Goal: Find specific page/section: Find specific page/section

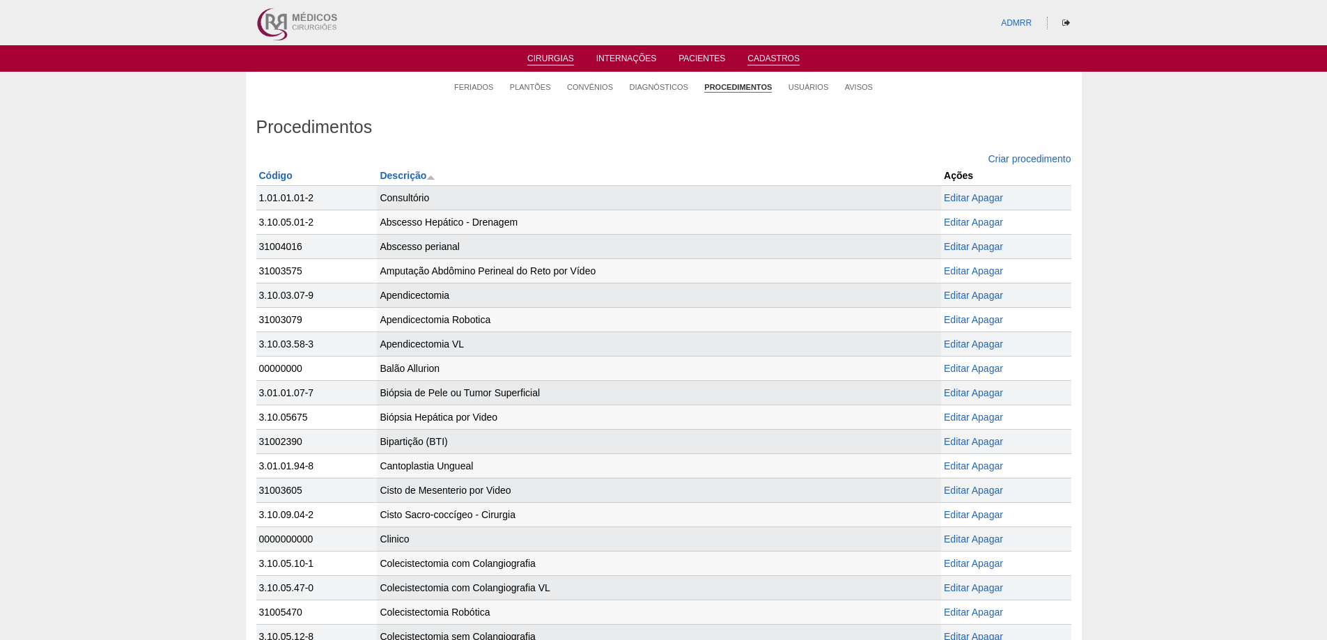
click at [550, 55] on link "Cirurgias" at bounding box center [550, 60] width 47 height 12
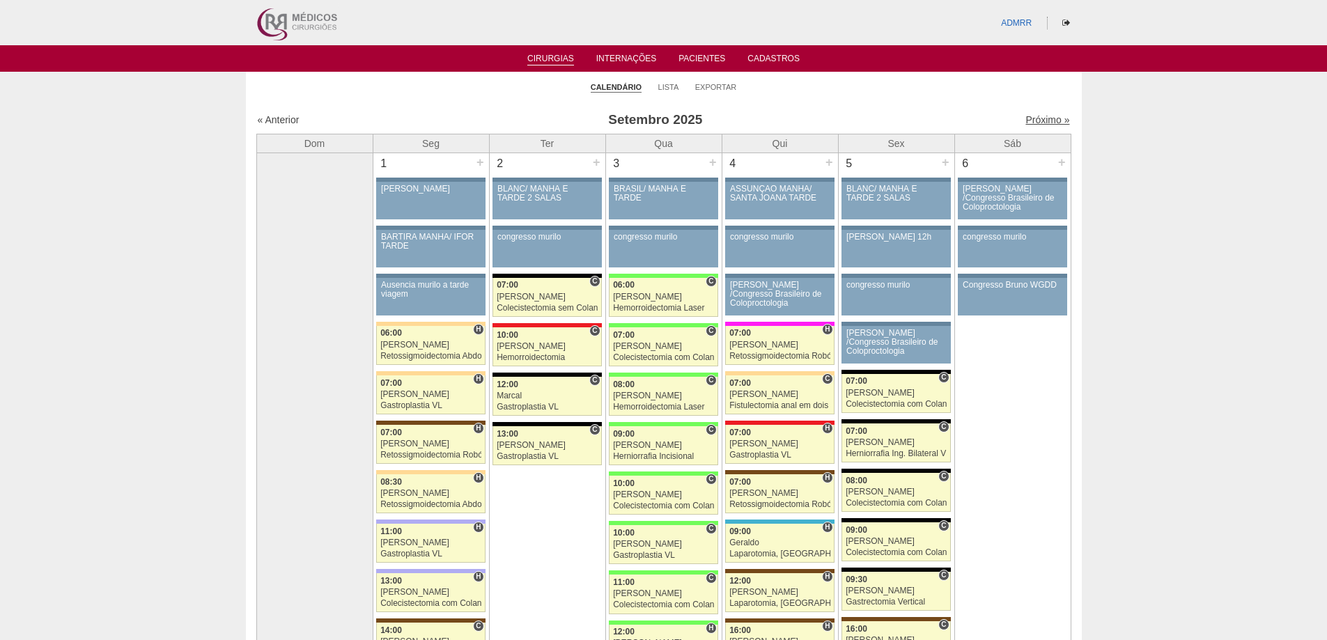
click at [1041, 121] on link "Próximo »" at bounding box center [1048, 119] width 44 height 11
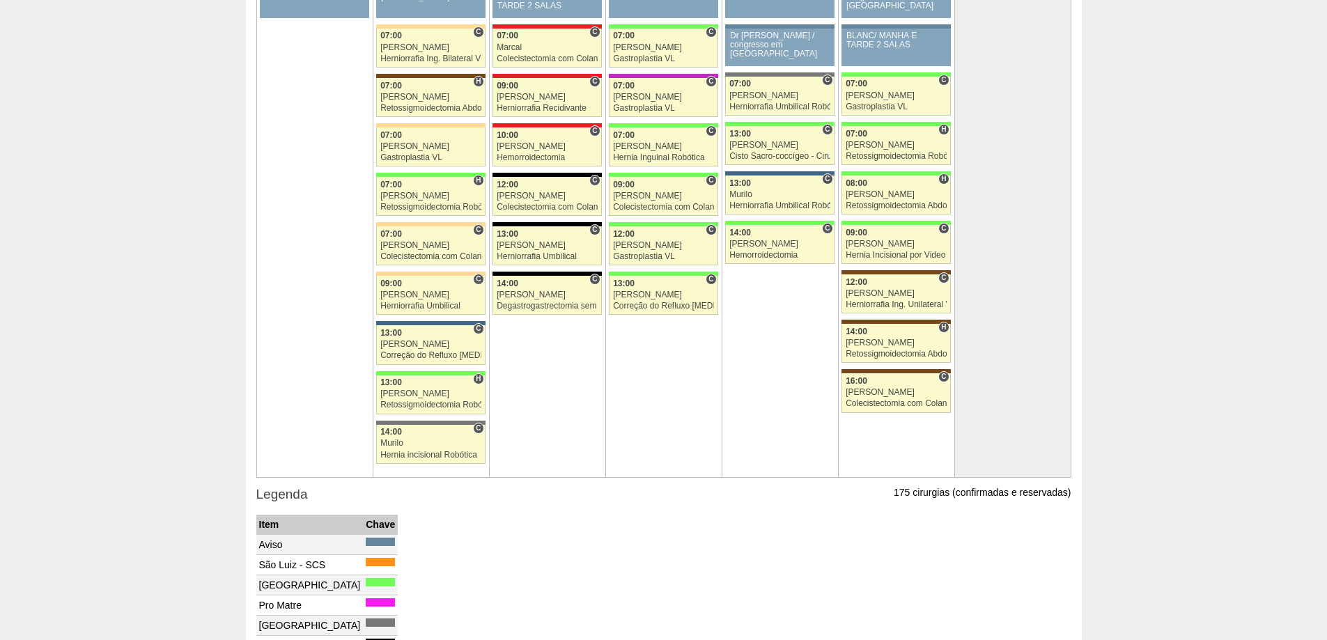
scroll to position [2648, 0]
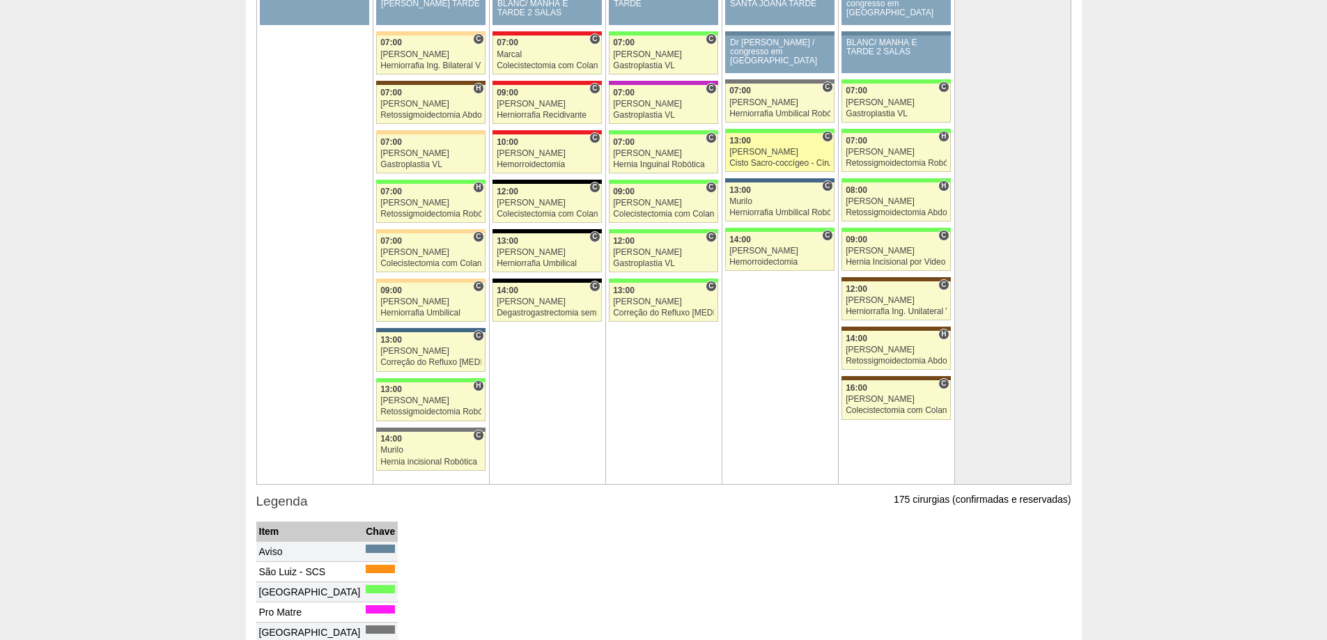
click at [741, 146] on link "88413 Juliana C 13:00 Juliana Cisto Sacro-coccígeo - Cirurgia Hospital Brasil R…" at bounding box center [779, 152] width 109 height 39
